Goal: Information Seeking & Learning: Learn about a topic

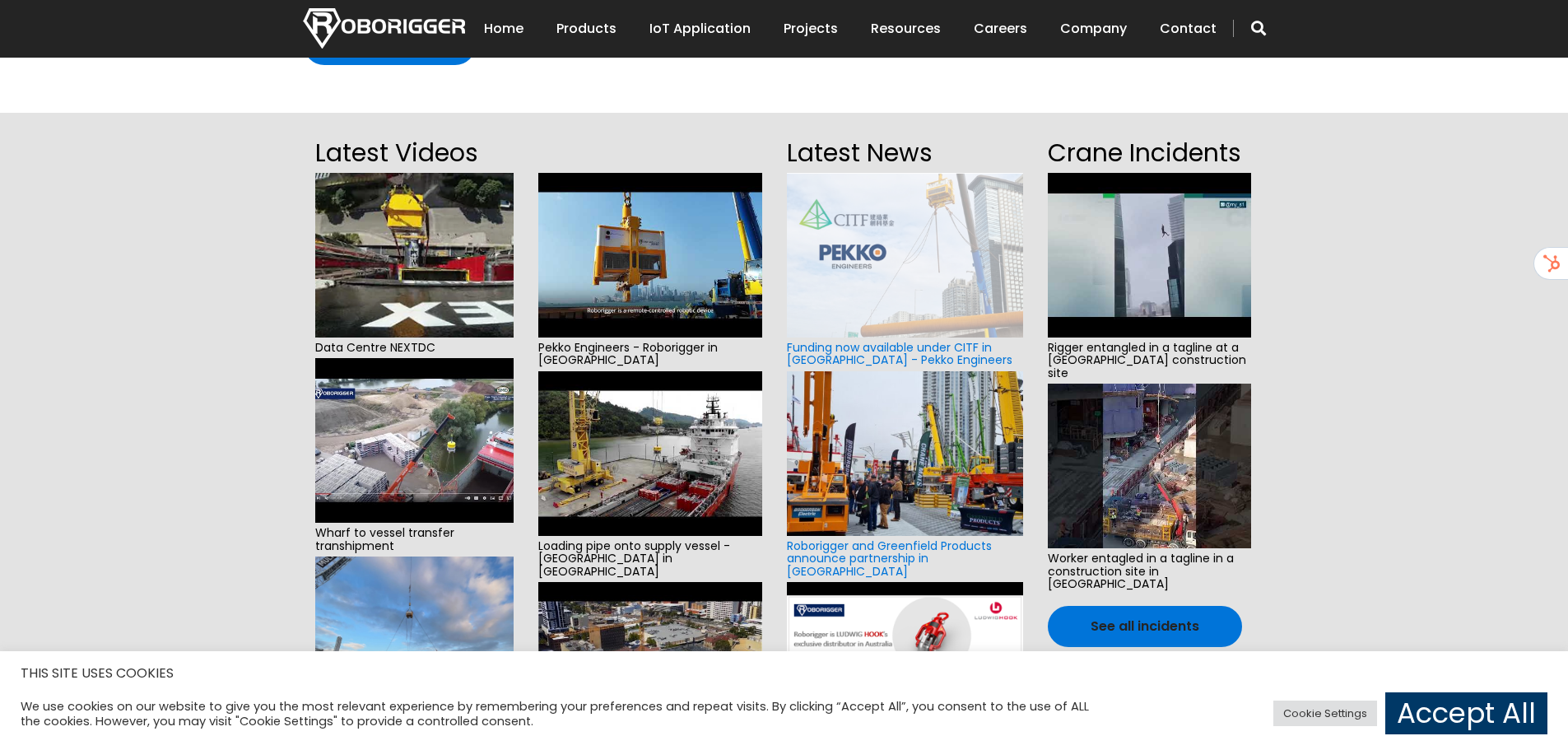
scroll to position [329, 0]
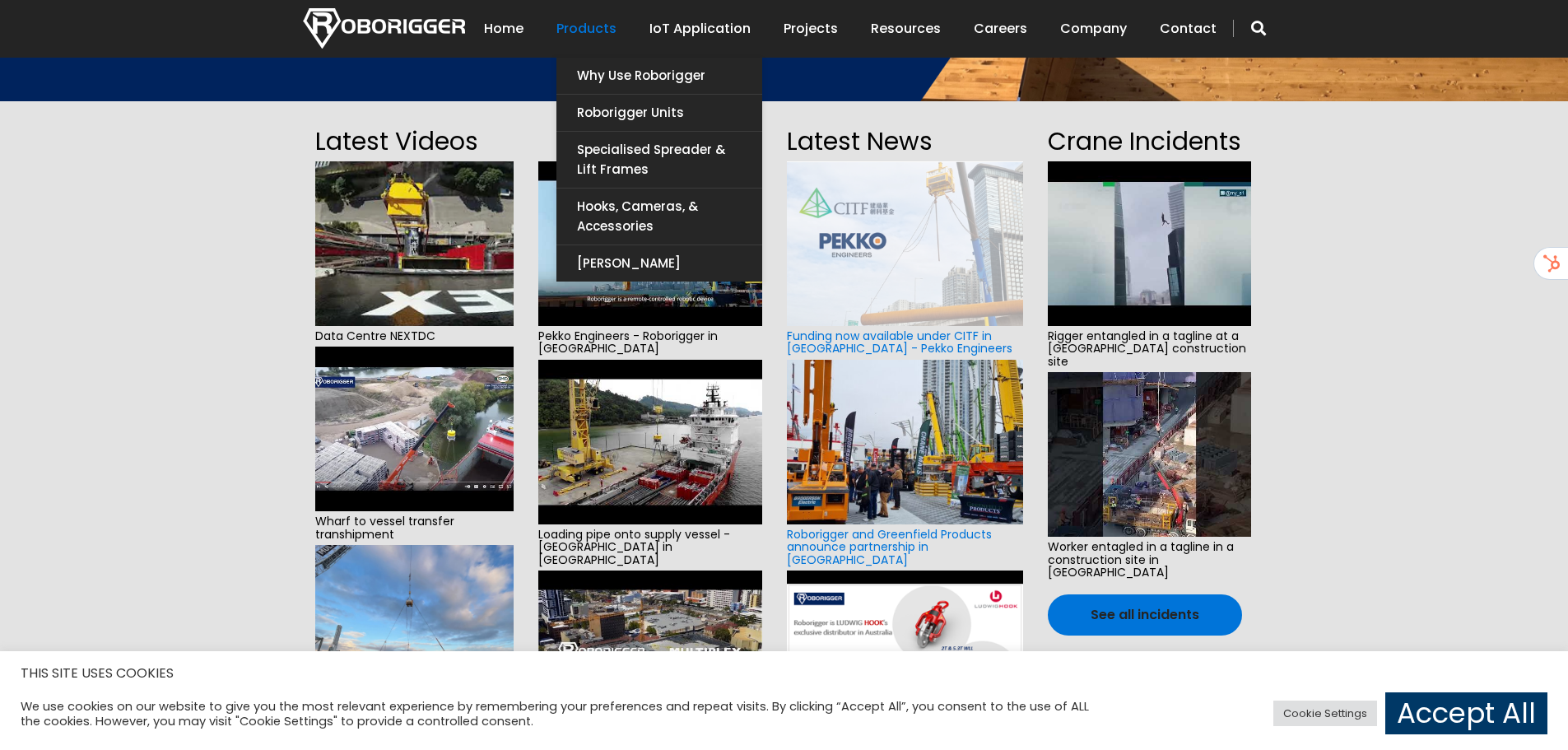
click at [616, 22] on link "Products" at bounding box center [586, 29] width 60 height 51
click at [602, 23] on link "Products" at bounding box center [586, 29] width 60 height 51
click at [708, 99] on link "Roborigger Units" at bounding box center [659, 113] width 205 height 36
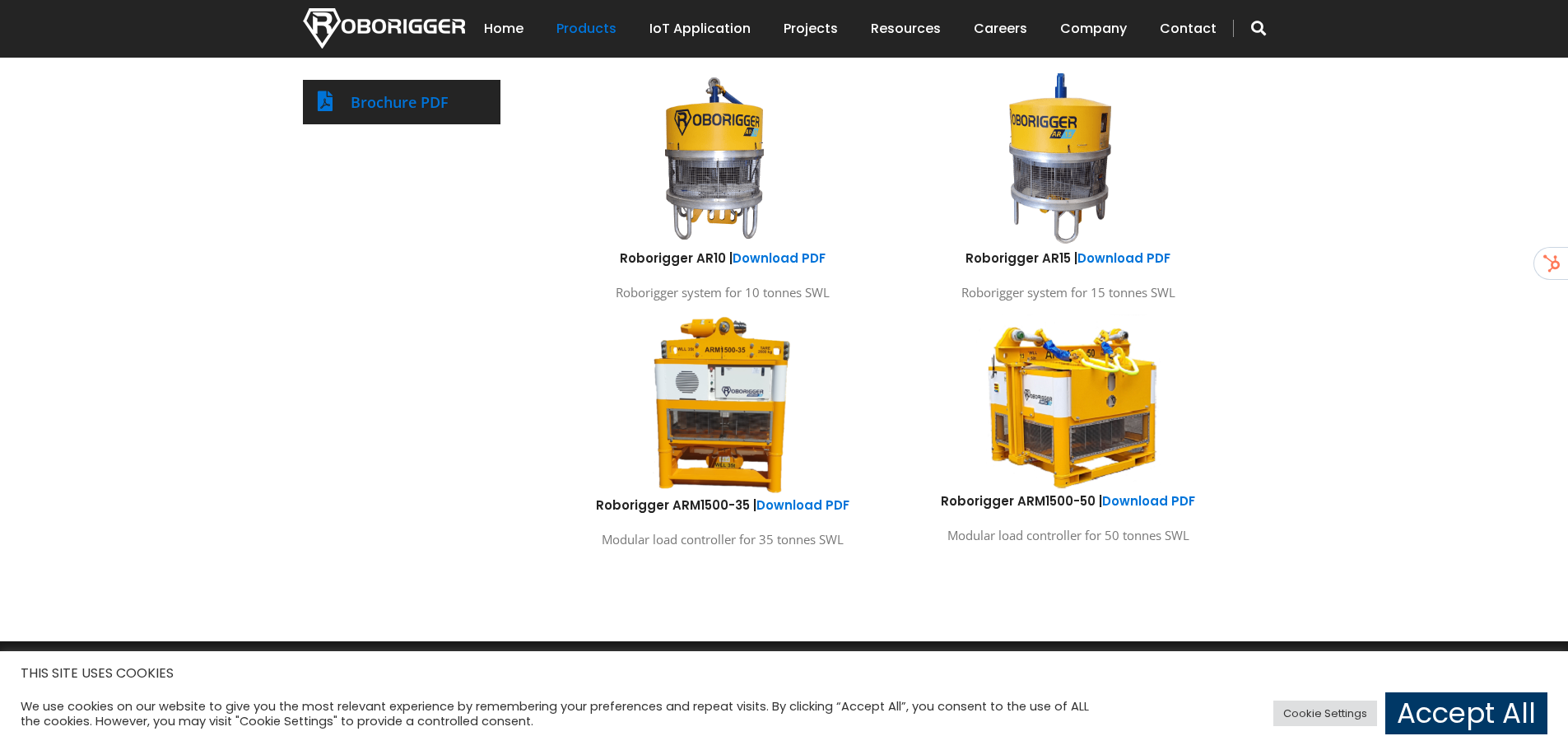
scroll to position [905, 0]
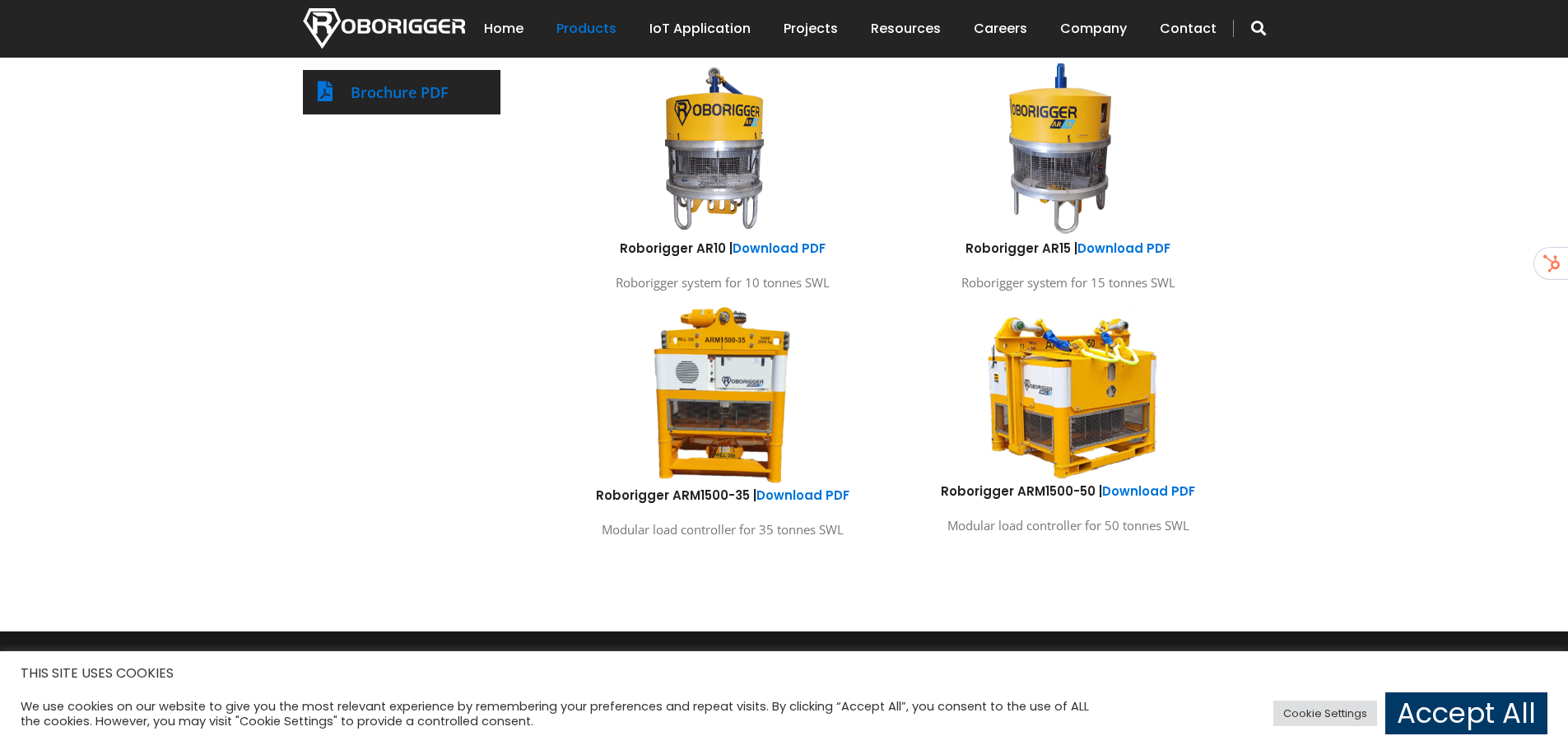
click at [1370, 212] on div "Products Roborigger Units Hooks, Cameras & Accessories Specialised Spreader & L…" at bounding box center [784, 109] width 1568 height 1044
click at [111, 256] on div "Products Roborigger Units Hooks, Cameras & Accessories Specialised Spreader & L…" at bounding box center [784, 109] width 1568 height 1044
click at [76, 202] on div "Products Roborigger Units Hooks, Cameras & Accessories Specialised Spreader & L…" at bounding box center [784, 109] width 1568 height 1044
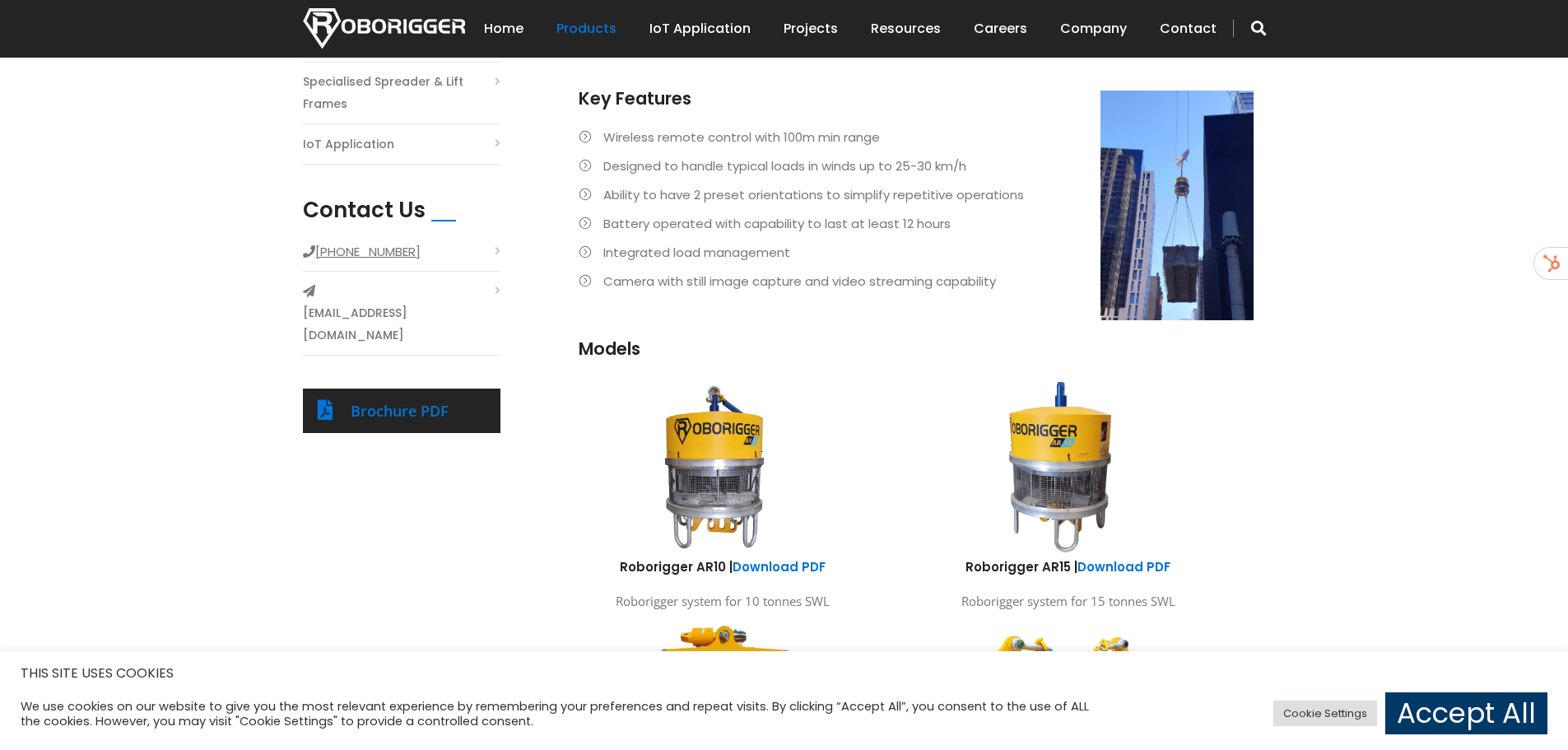
scroll to position [576, 0]
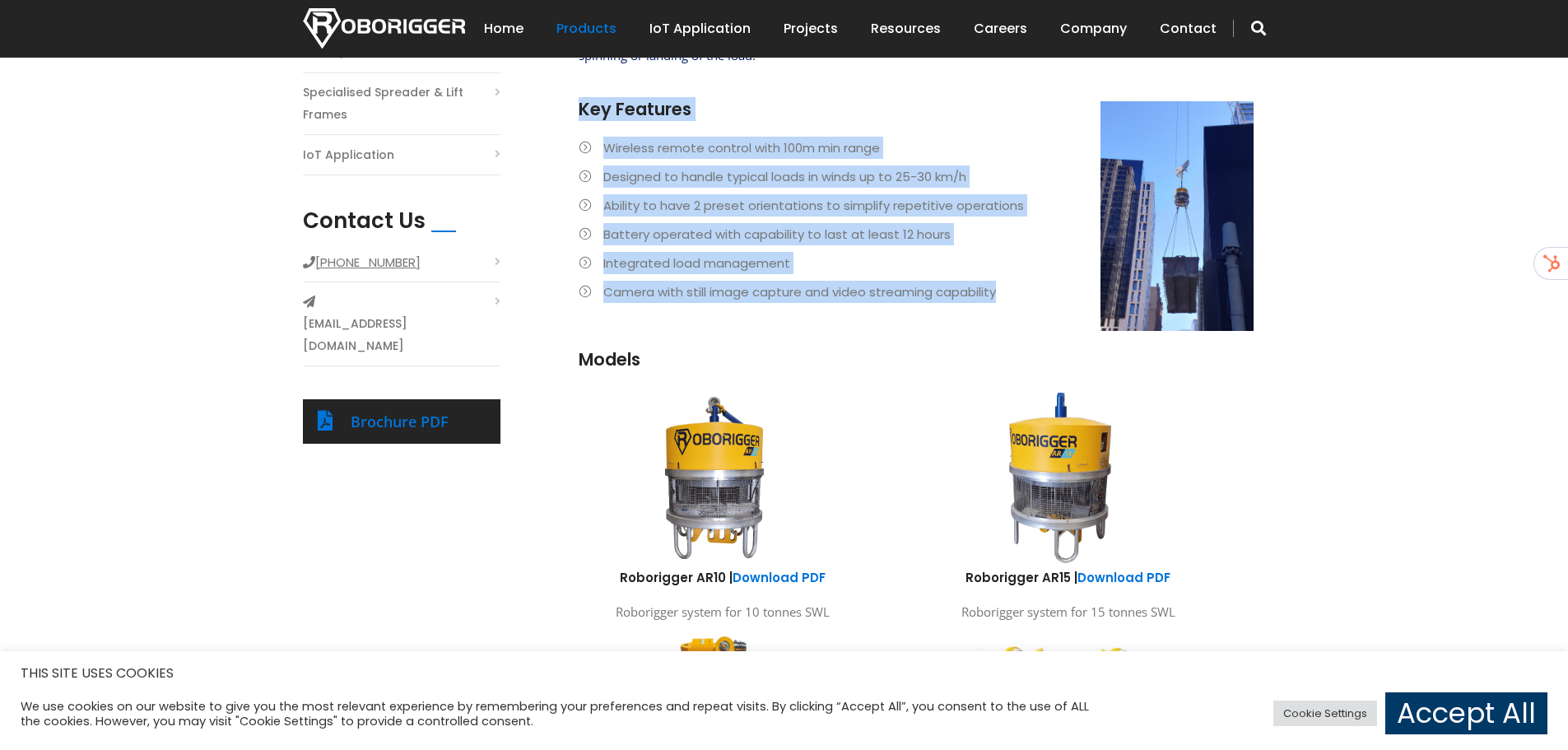
drag, startPoint x: 1007, startPoint y: 290, endPoint x: 579, endPoint y: 101, distance: 467.9
click at [579, 101] on div "Roborigger is a remote-controlled robotic device connected to a crane's wire ro…" at bounding box center [916, 173] width 675 height 347
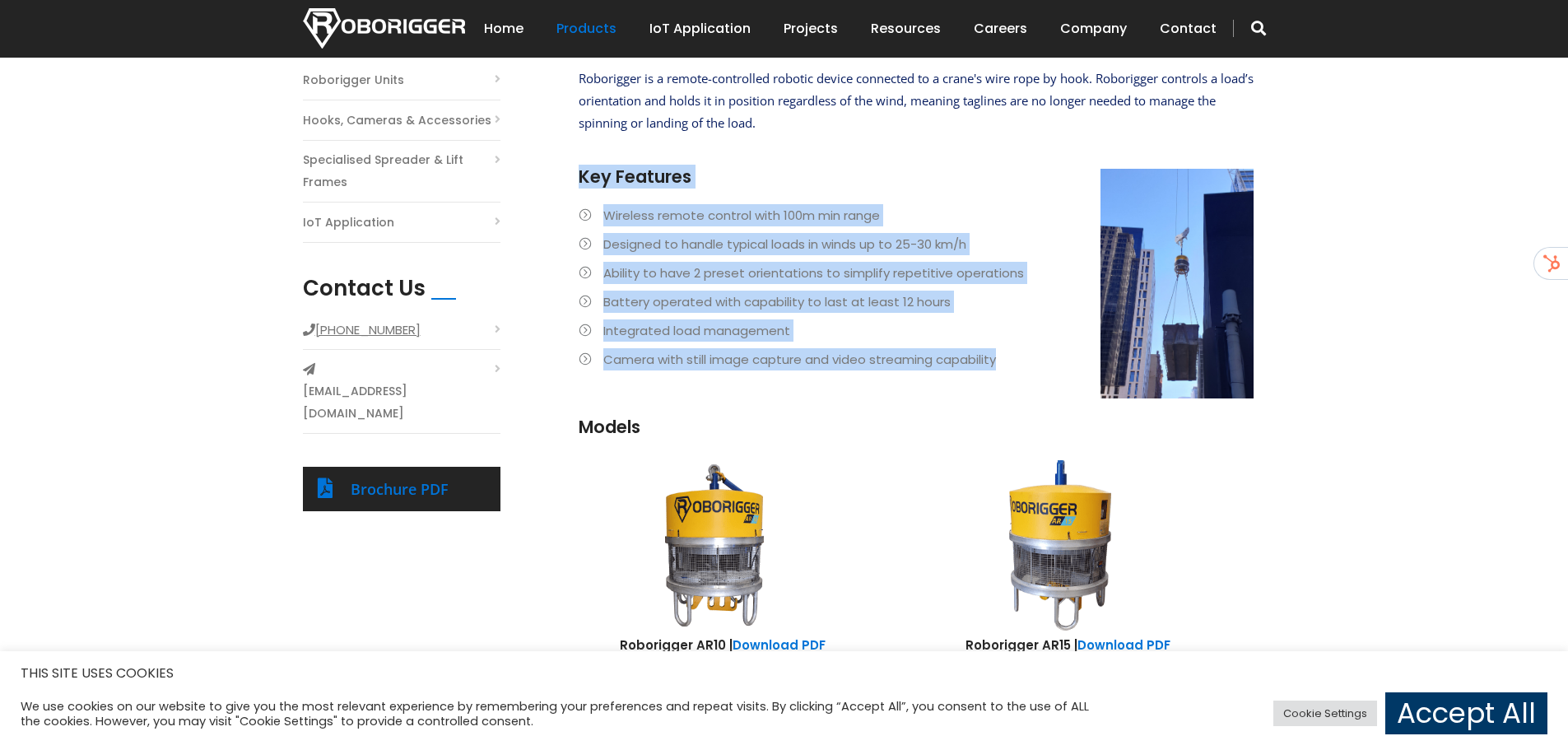
scroll to position [411, 0]
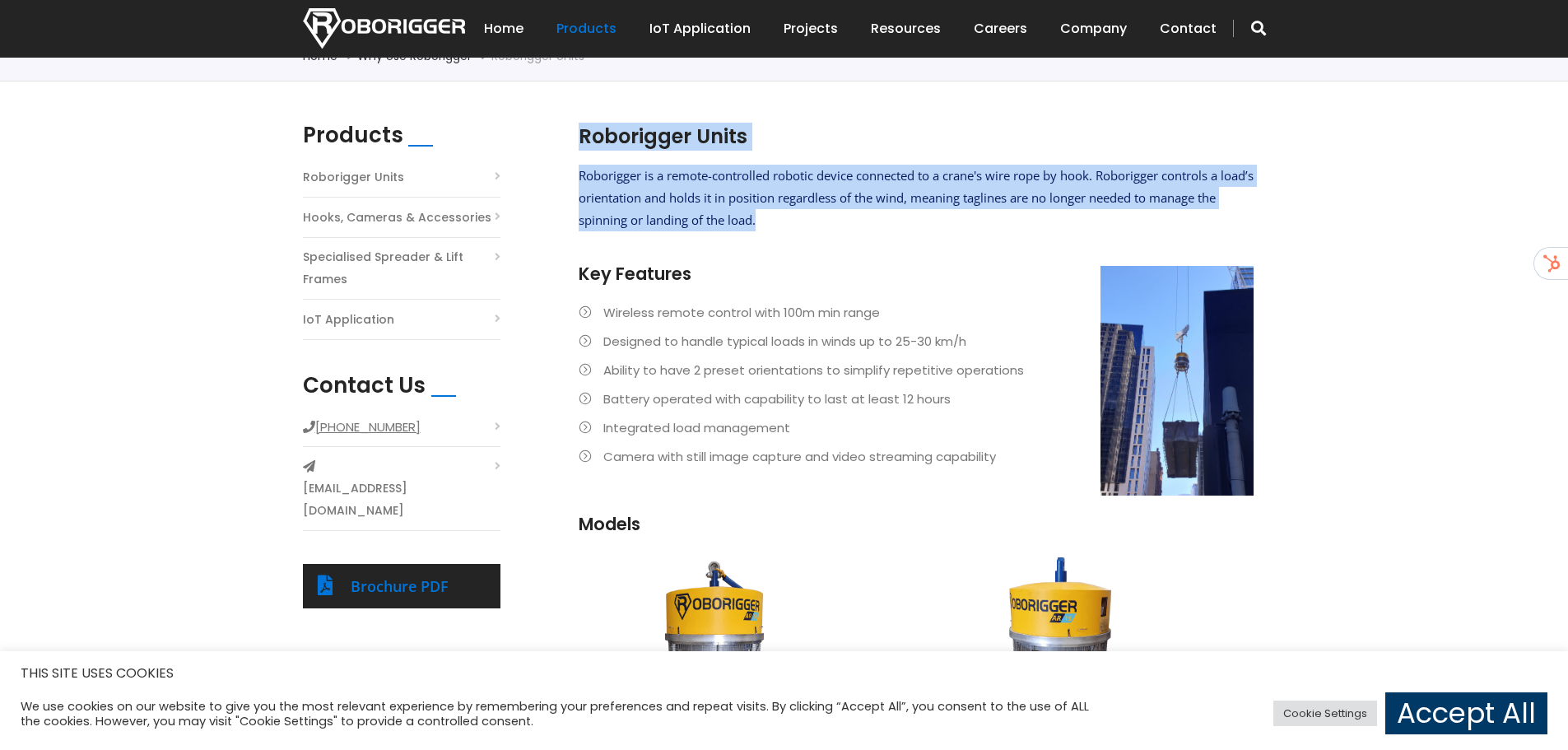
drag, startPoint x: 813, startPoint y: 216, endPoint x: 570, endPoint y: 137, distance: 255.5
click at [570, 137] on section "Roborigger Units Roborigger is a remote-controlled robotic device connected to …" at bounding box center [916, 337] width 692 height 428
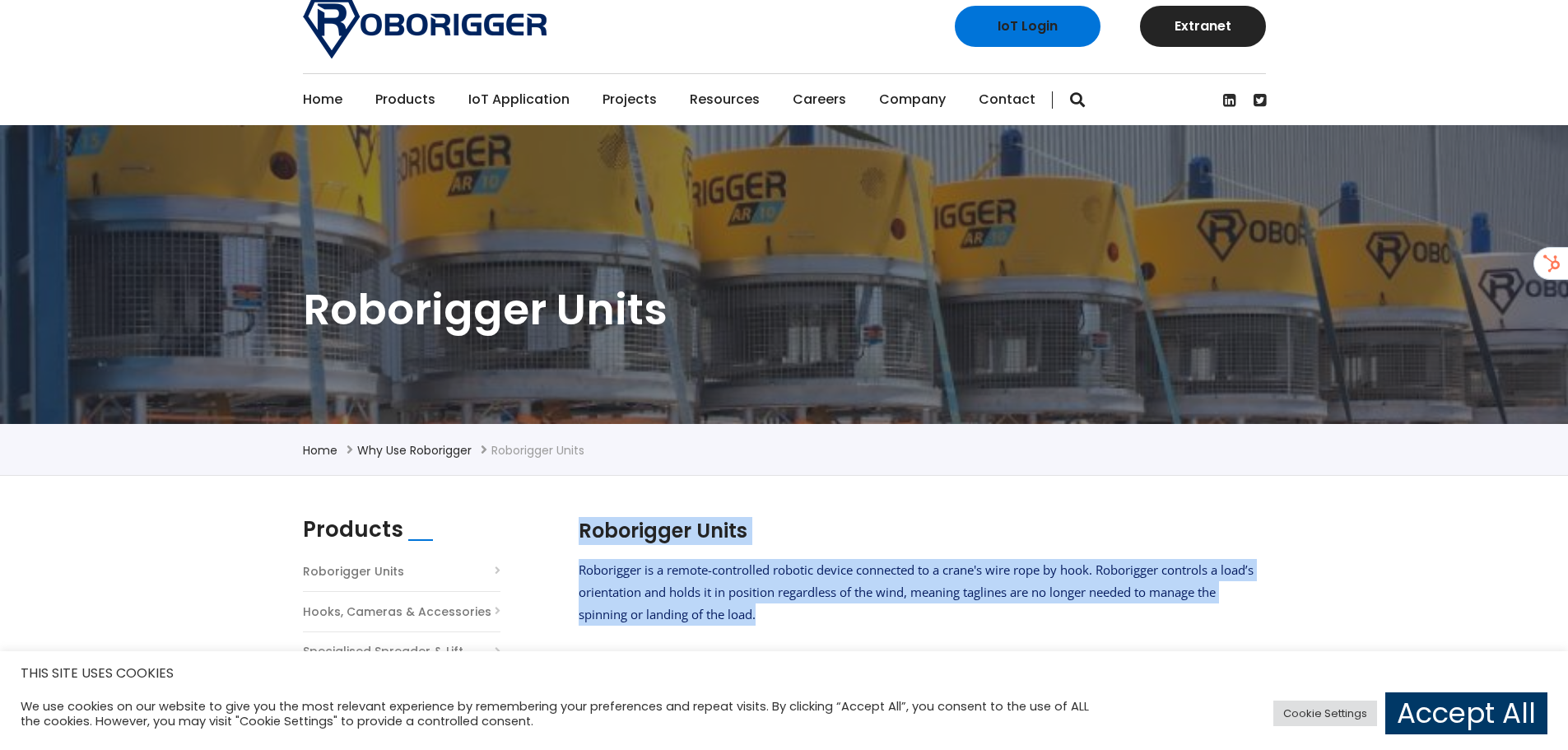
scroll to position [0, 0]
